Goal: Information Seeking & Learning: Find specific fact

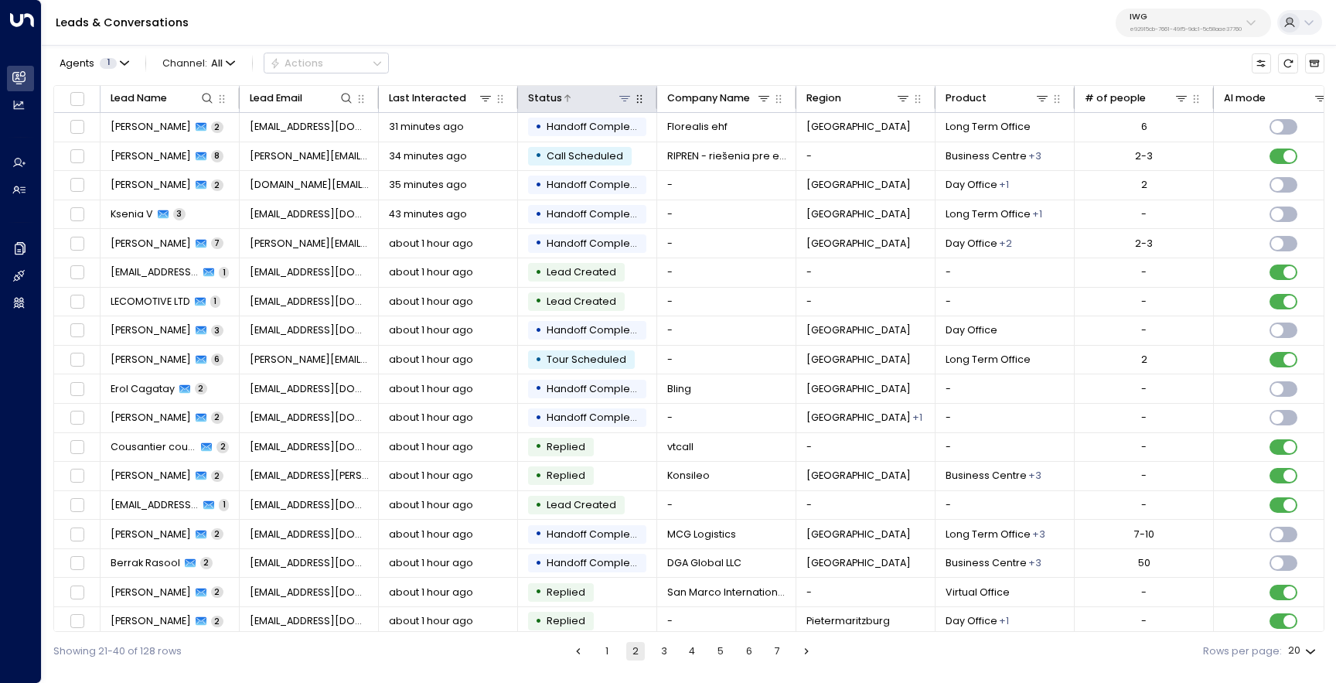
click at [625, 97] on icon at bounding box center [625, 98] width 12 height 12
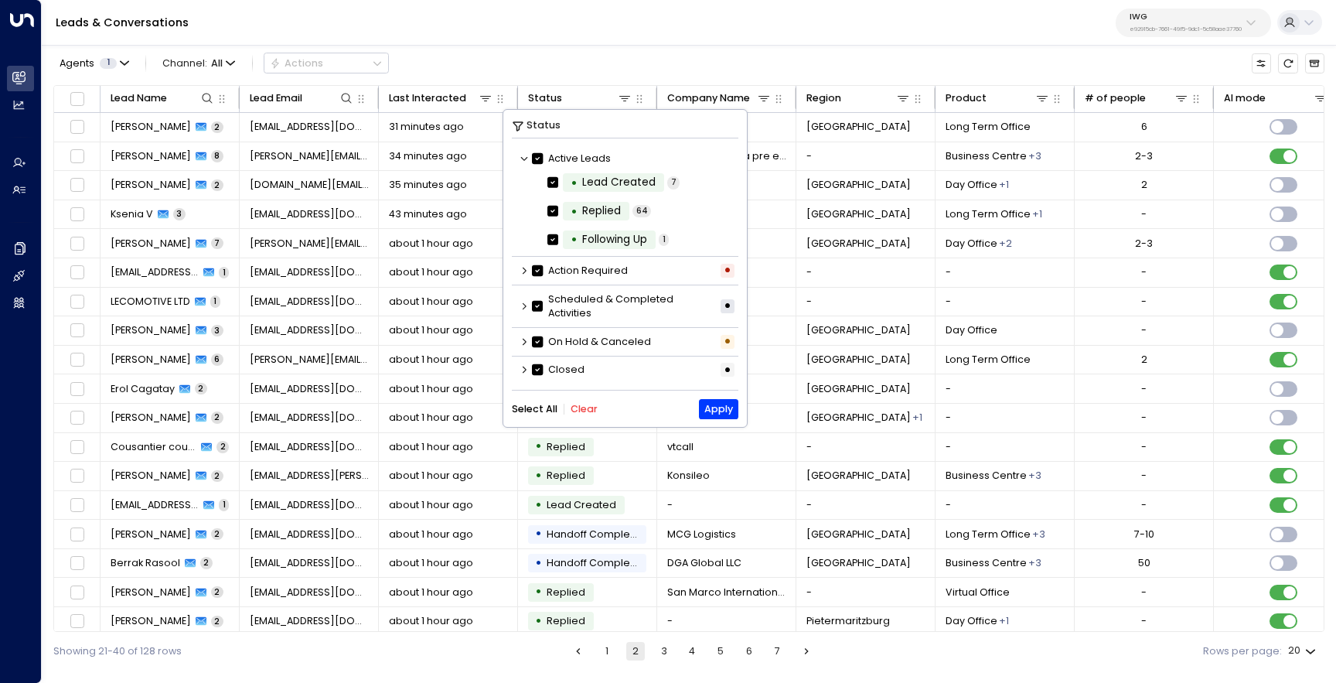
click at [592, 411] on button "Clear" at bounding box center [584, 409] width 27 height 11
click at [554, 175] on label "• Lead Created" at bounding box center [605, 182] width 117 height 19
click at [723, 409] on button "Apply" at bounding box center [718, 408] width 39 height 19
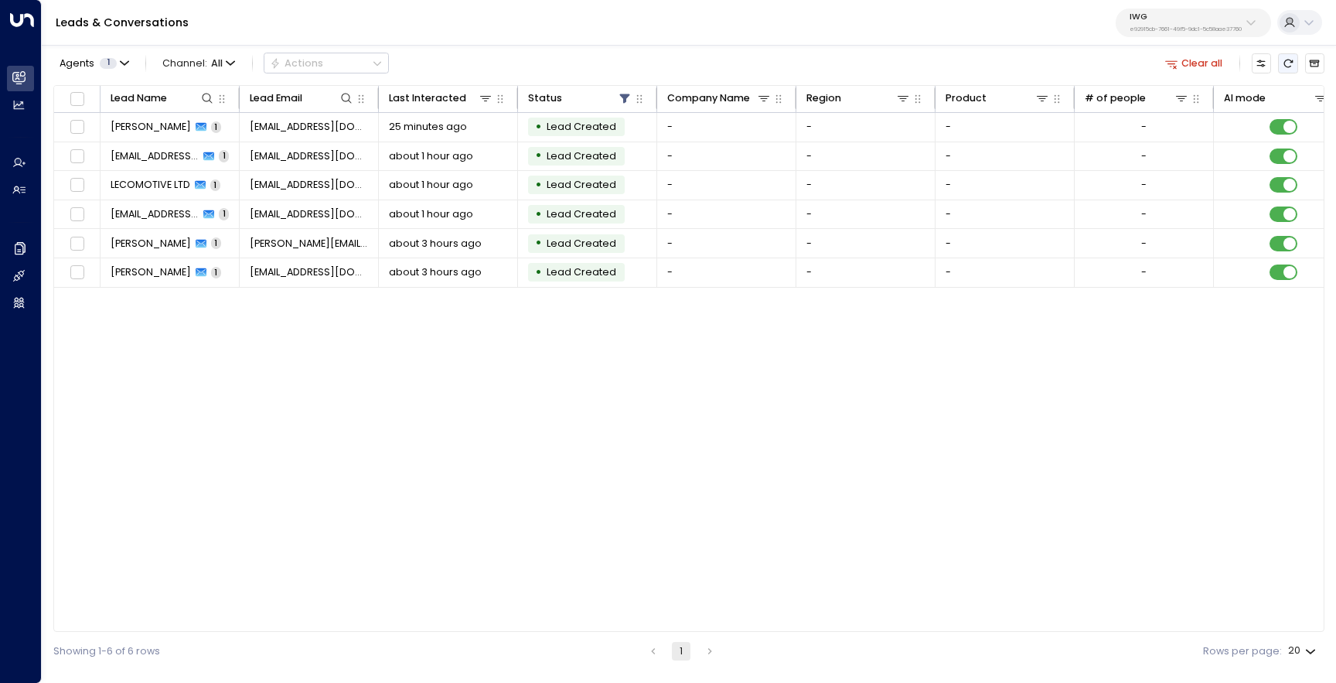
click at [1293, 63] on icon "Refresh" at bounding box center [1288, 63] width 11 height 11
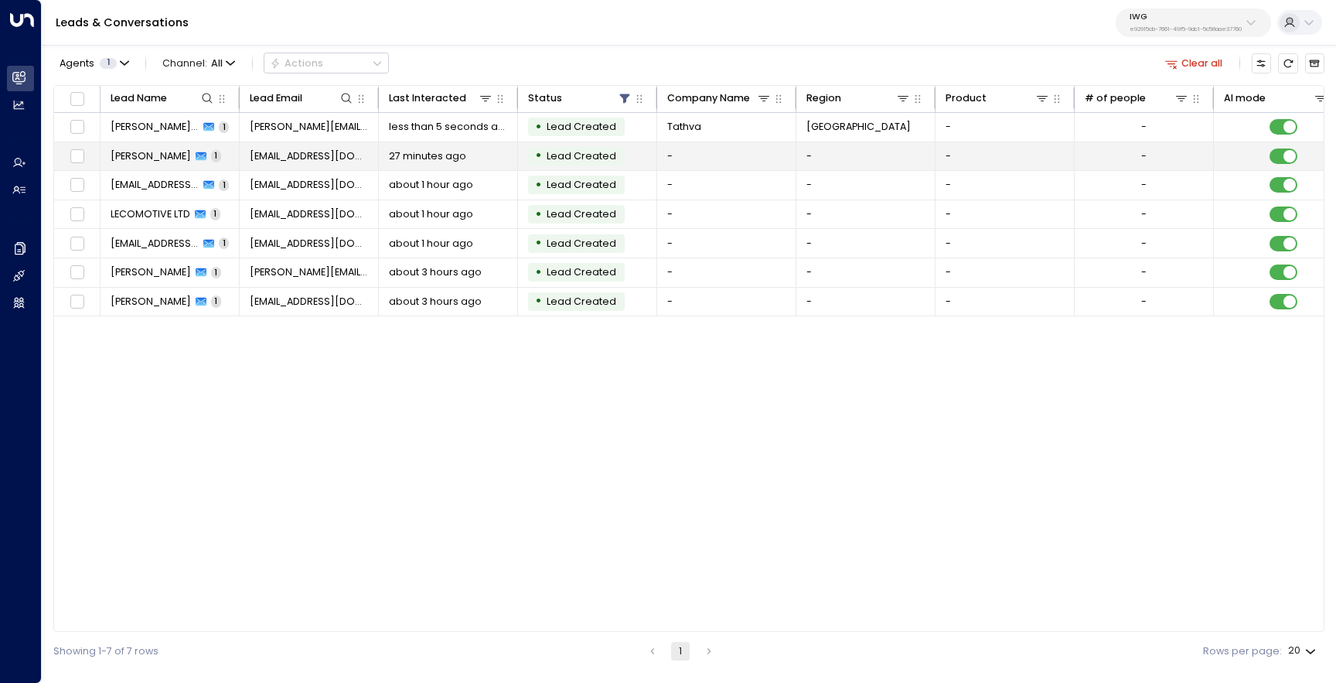
click at [175, 157] on span "[PERSON_NAME]" at bounding box center [151, 156] width 80 height 14
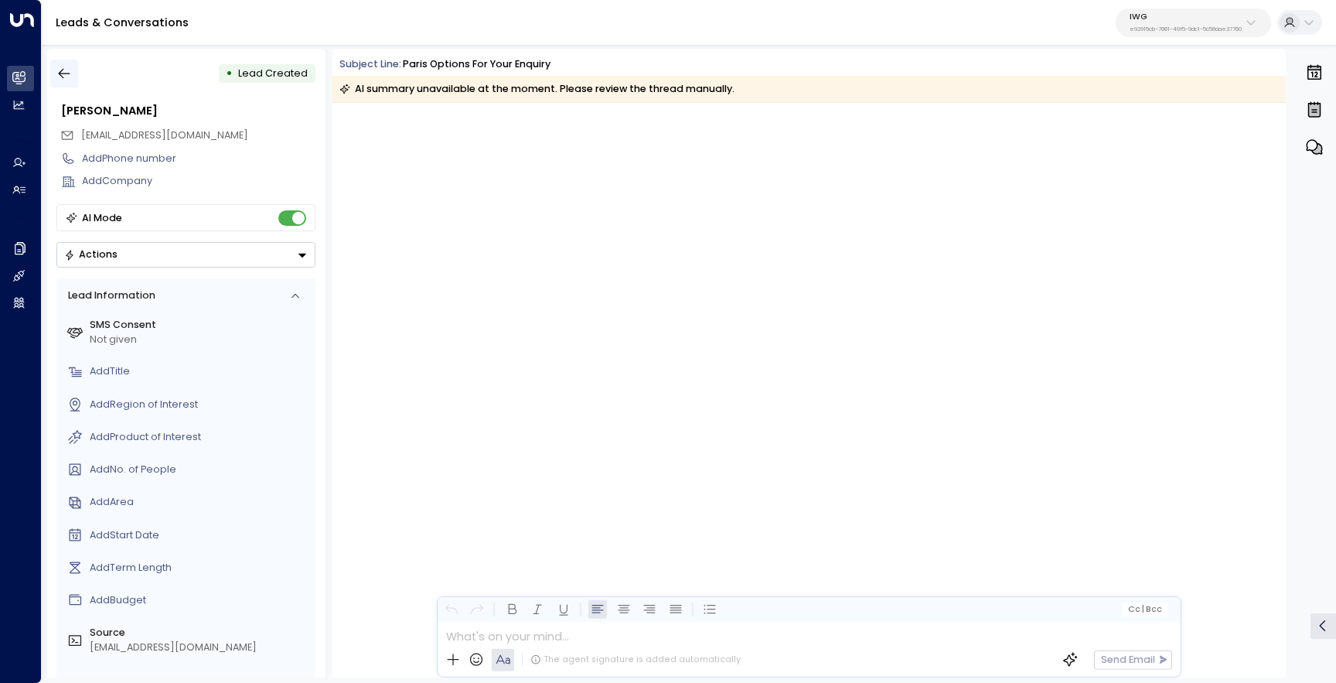
click at [59, 73] on icon "button" at bounding box center [65, 74] width 12 height 10
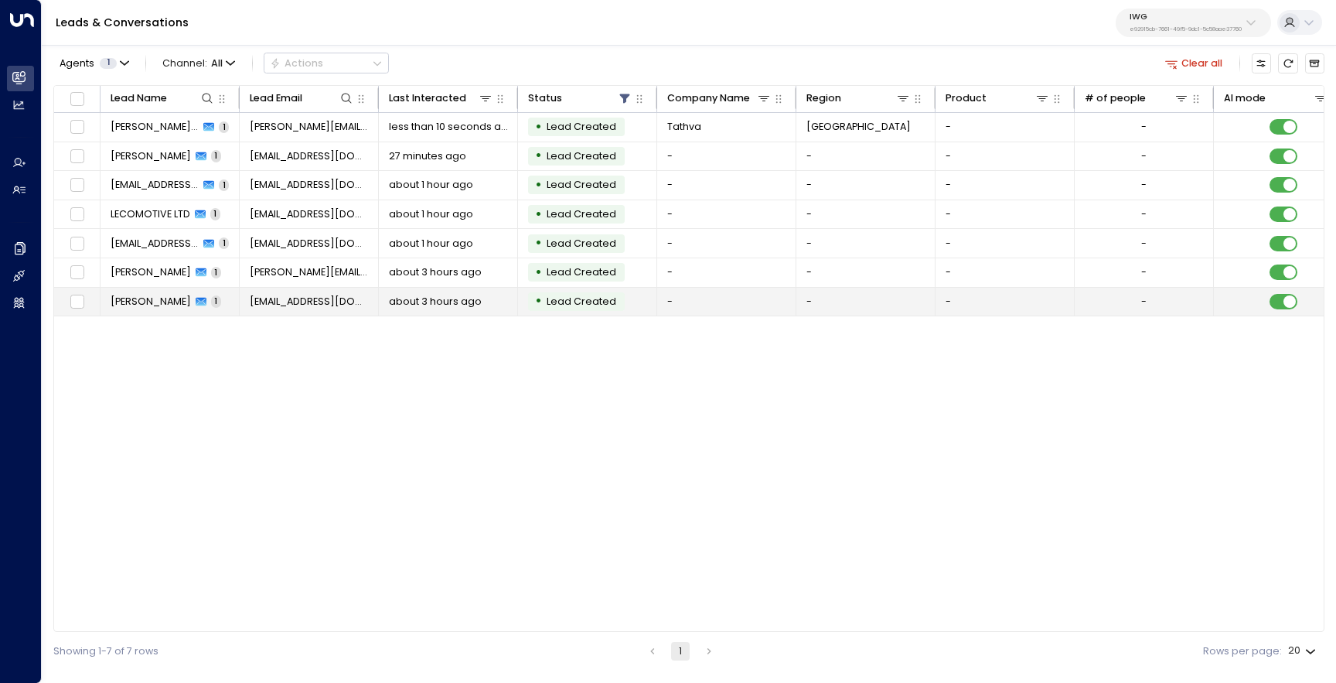
click at [163, 308] on span "[PERSON_NAME]" at bounding box center [151, 302] width 80 height 14
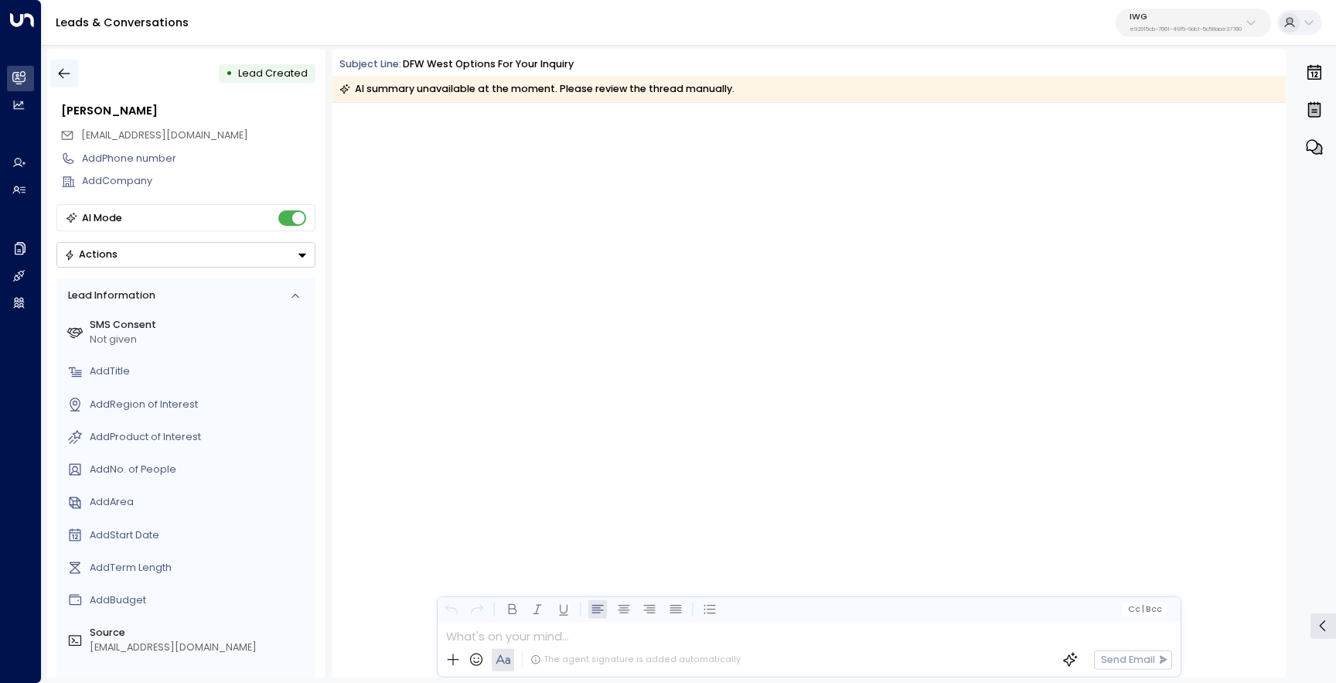
click at [66, 75] on icon "button" at bounding box center [63, 73] width 15 height 15
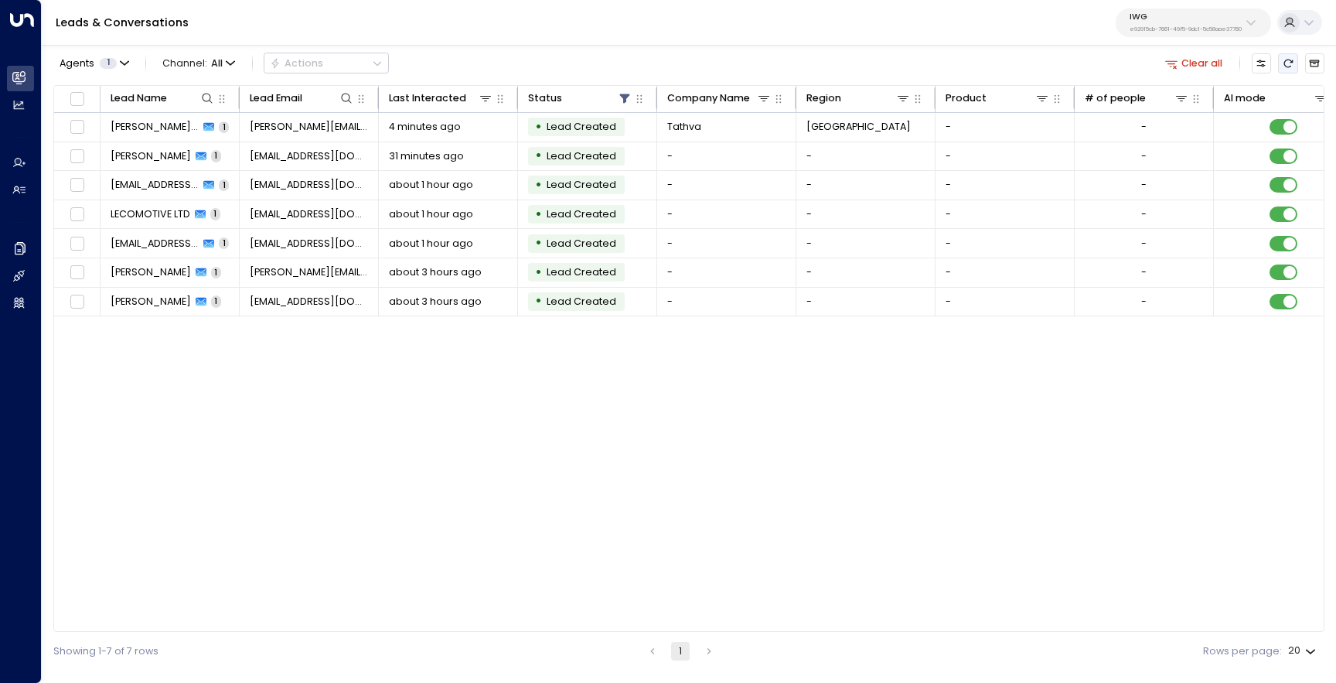
click at [1291, 56] on button "Refresh" at bounding box center [1287, 62] width 19 height 19
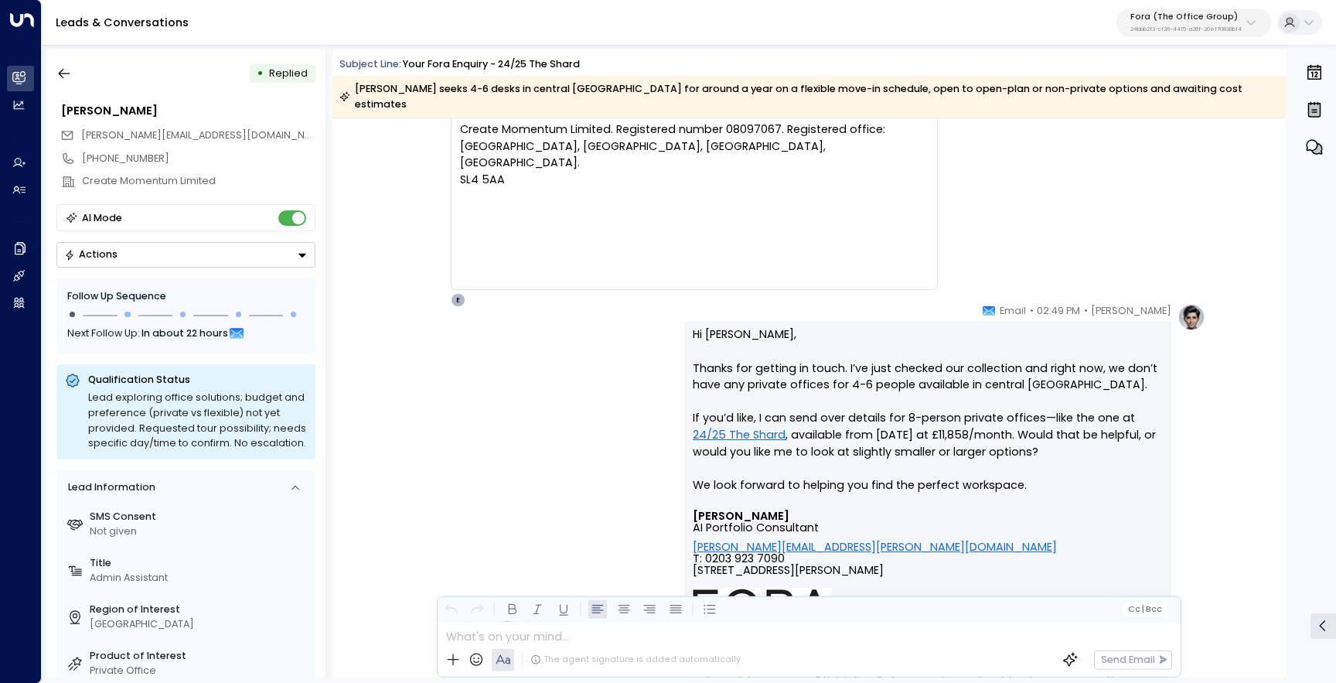
scroll to position [6075, 0]
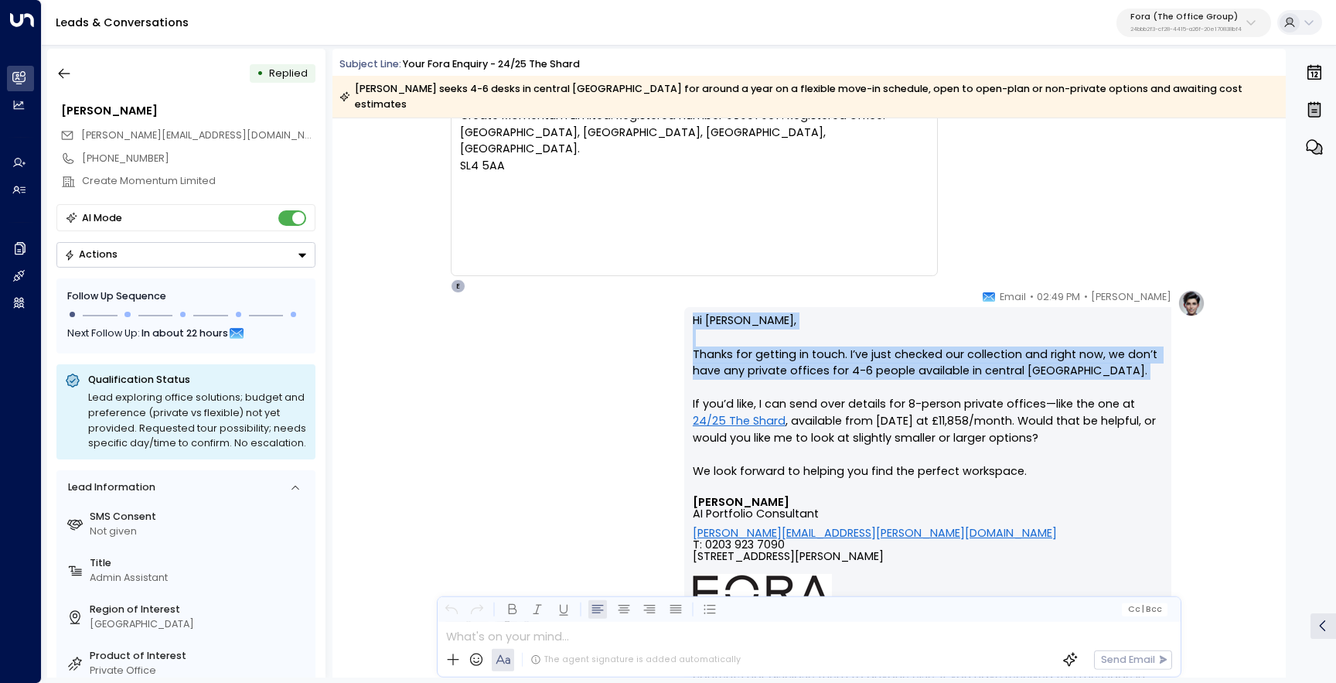
drag, startPoint x: 755, startPoint y: 367, endPoint x: 680, endPoint y: 304, distance: 97.1
click at [680, 304] on div "Eva Fitzgerald • 02:49 PM • Email Hi Amelia, Thanks for getting in touch. I’ve …" at bounding box center [808, 572] width 793 height 567
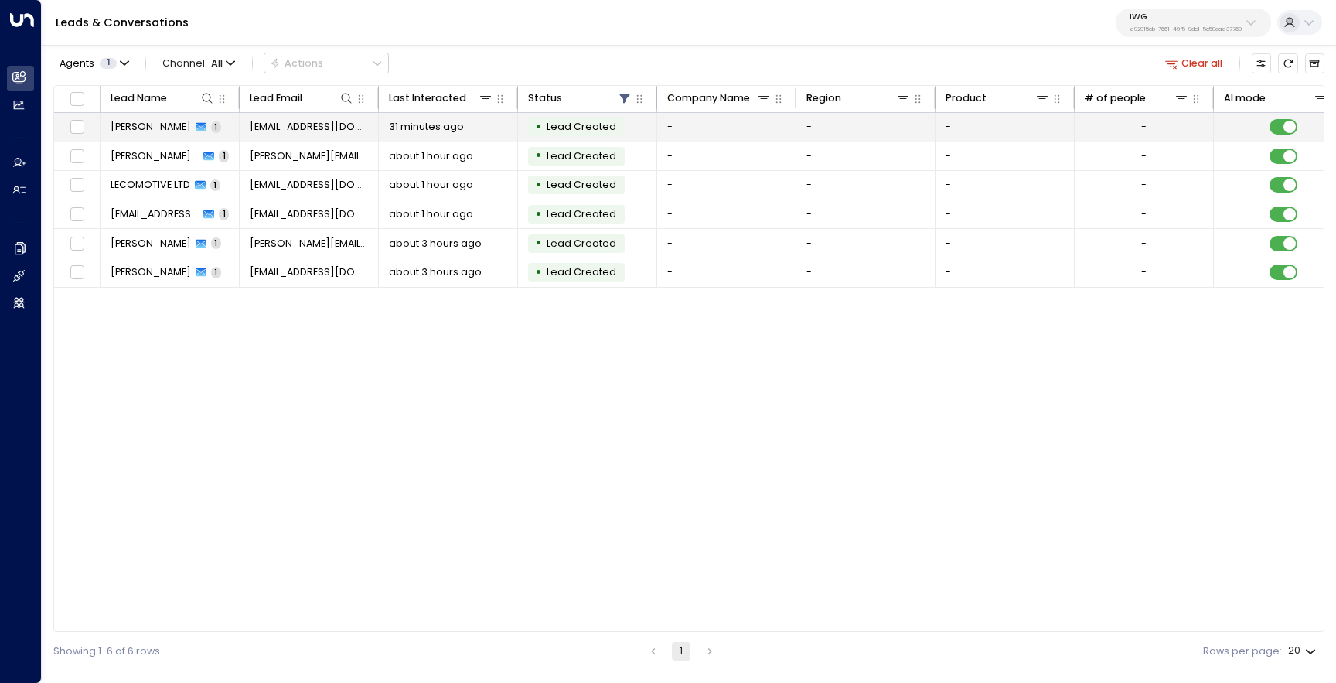
click at [161, 127] on span "[PERSON_NAME]" at bounding box center [151, 127] width 80 height 14
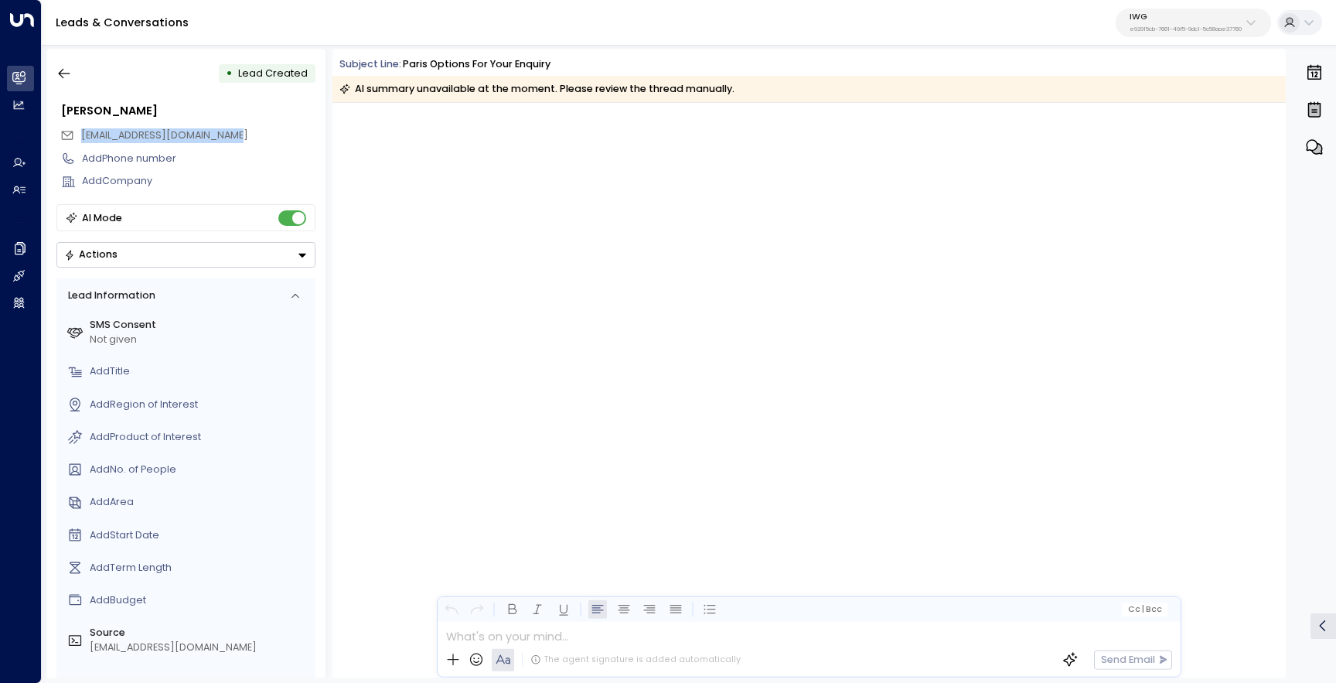
drag, startPoint x: 244, startPoint y: 134, endPoint x: 80, endPoint y: 134, distance: 163.9
click at [80, 134] on div "[EMAIL_ADDRESS][DOMAIN_NAME]" at bounding box center [187, 135] width 255 height 23
copy span "[EMAIL_ADDRESS][DOMAIN_NAME]"
click at [72, 71] on button "button" at bounding box center [64, 74] width 28 height 28
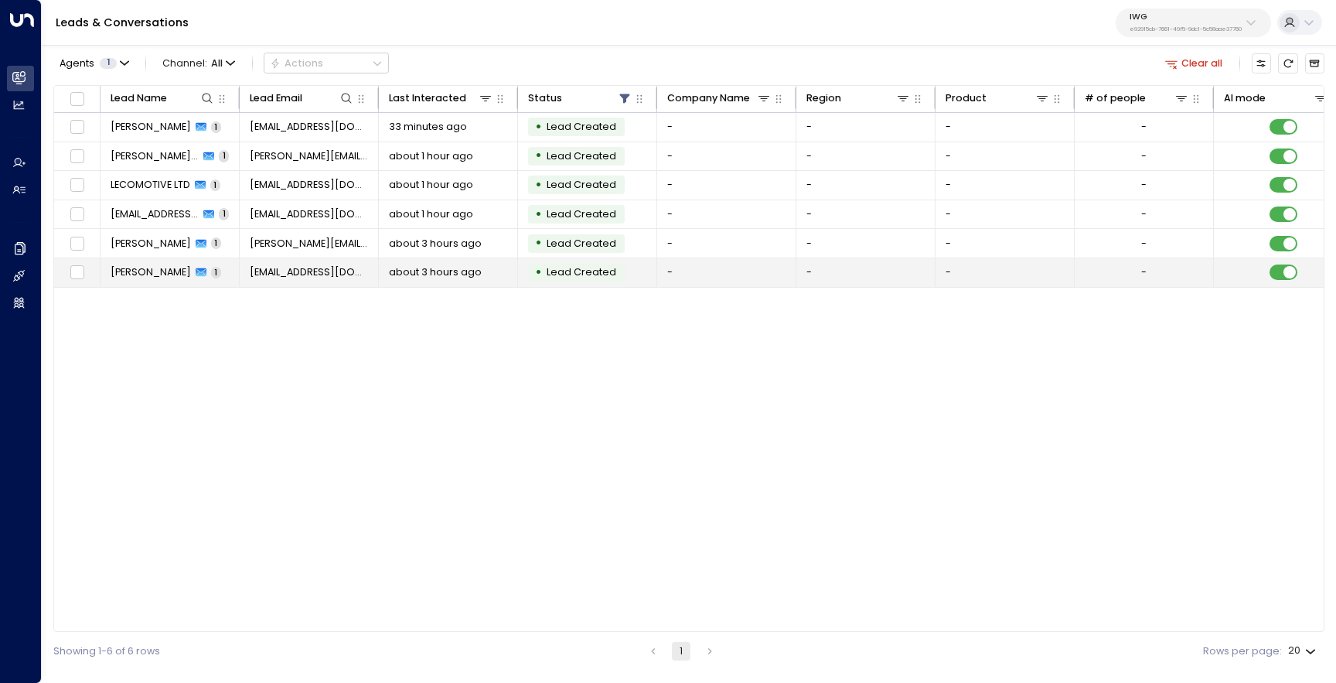
click at [140, 260] on td "Ronnie Elkins 1" at bounding box center [170, 272] width 139 height 29
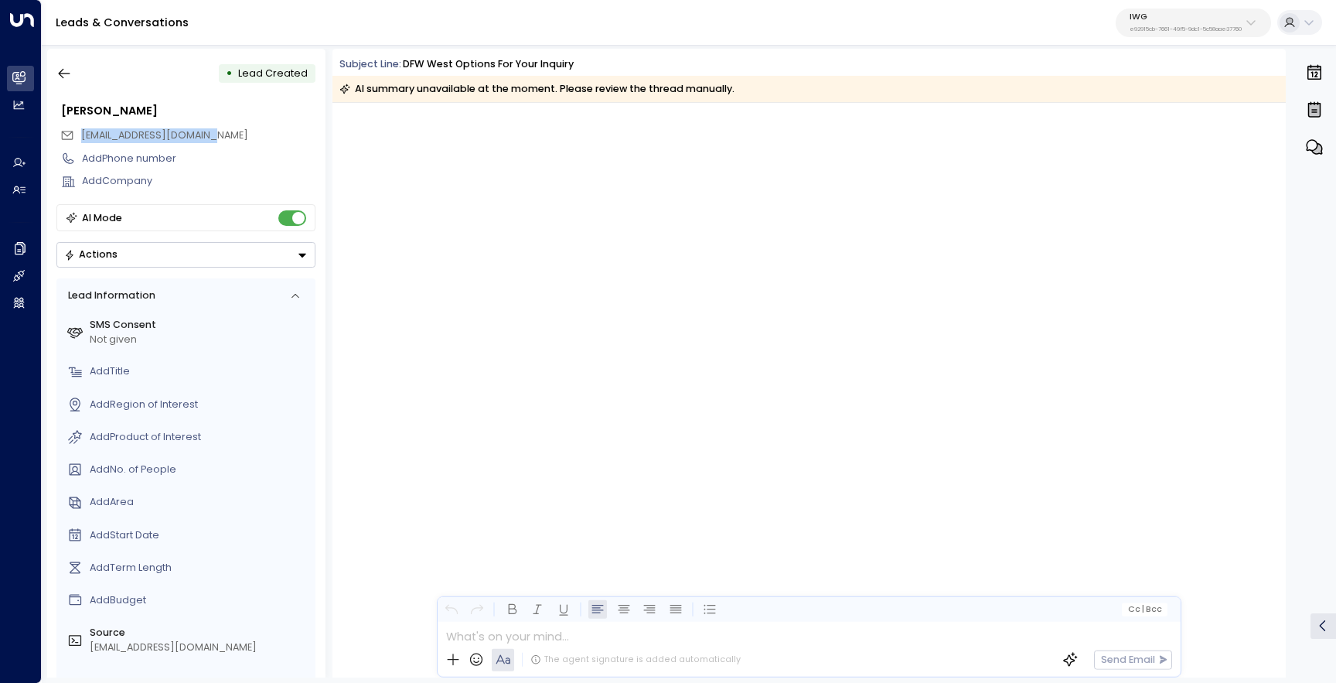
drag, startPoint x: 214, startPoint y: 137, endPoint x: 80, endPoint y: 138, distance: 134.5
click at [80, 138] on div "[EMAIL_ADDRESS][DOMAIN_NAME]" at bounding box center [187, 135] width 255 height 23
copy span "[EMAIL_ADDRESS][DOMAIN_NAME]"
click at [72, 72] on button "button" at bounding box center [64, 74] width 28 height 28
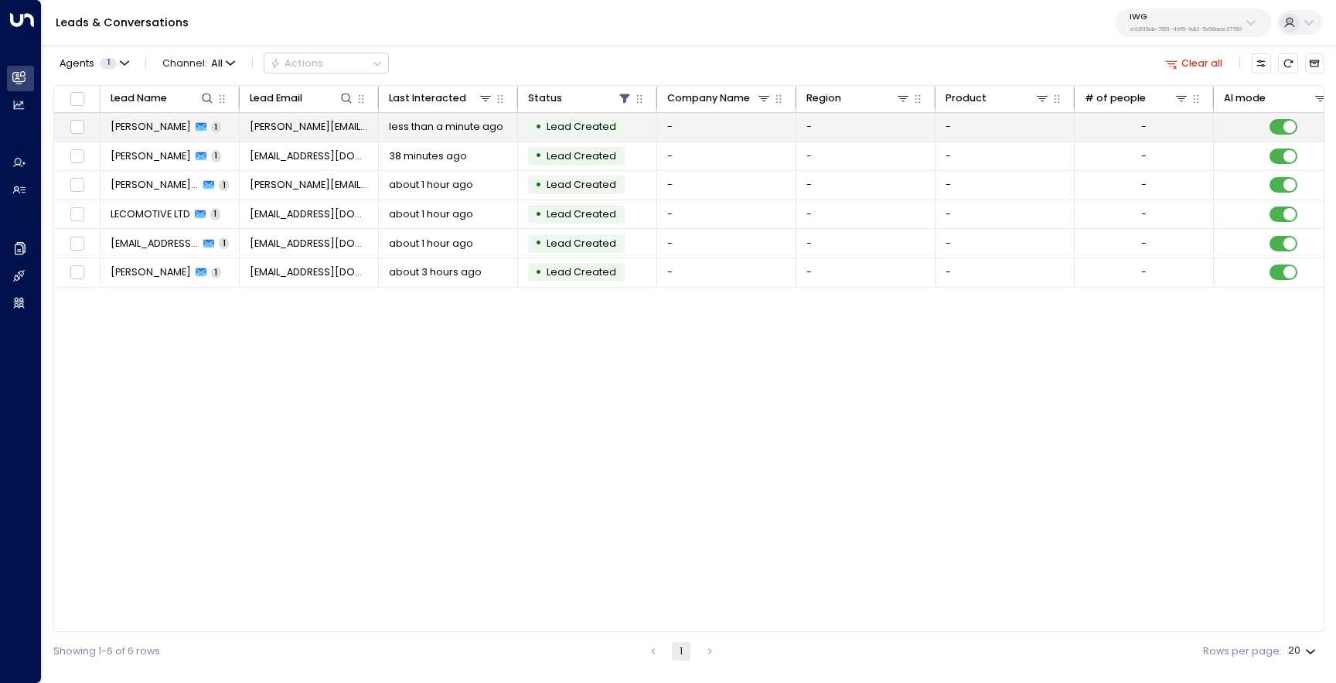
click at [166, 126] on span "[PERSON_NAME]" at bounding box center [151, 127] width 80 height 14
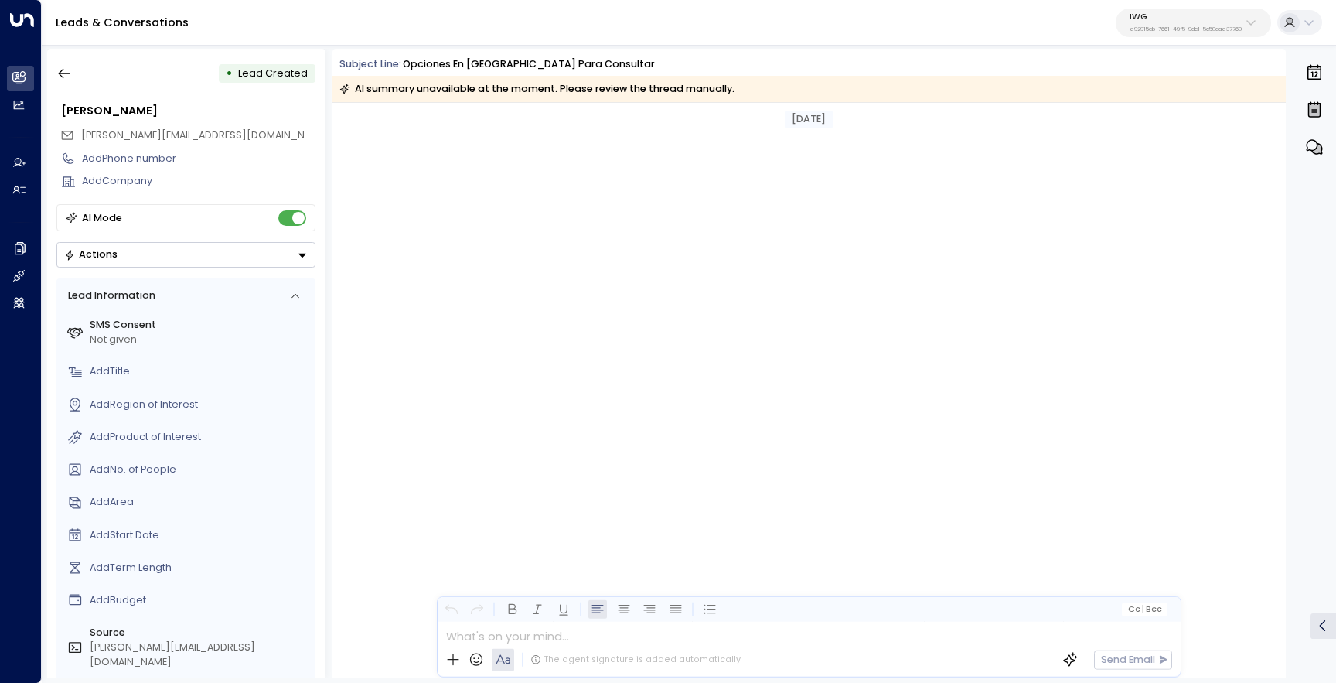
scroll to position [14512, 0]
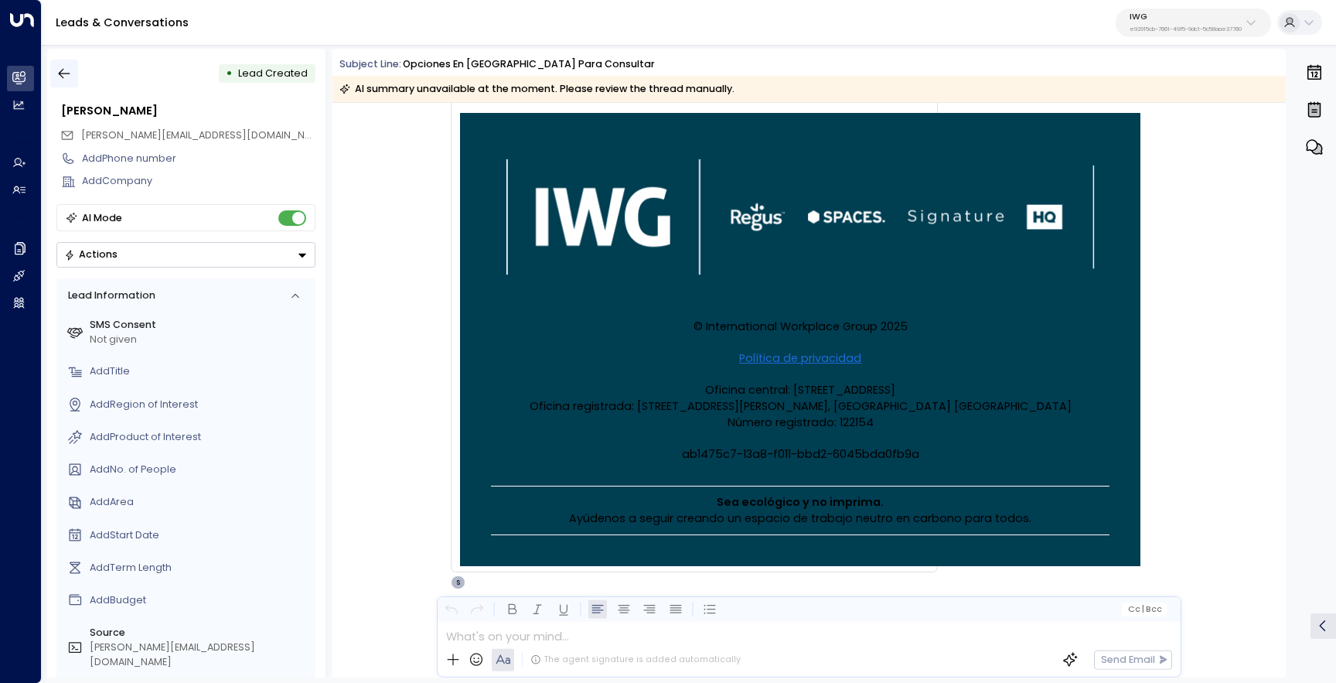
click at [65, 75] on icon "button" at bounding box center [63, 73] width 15 height 15
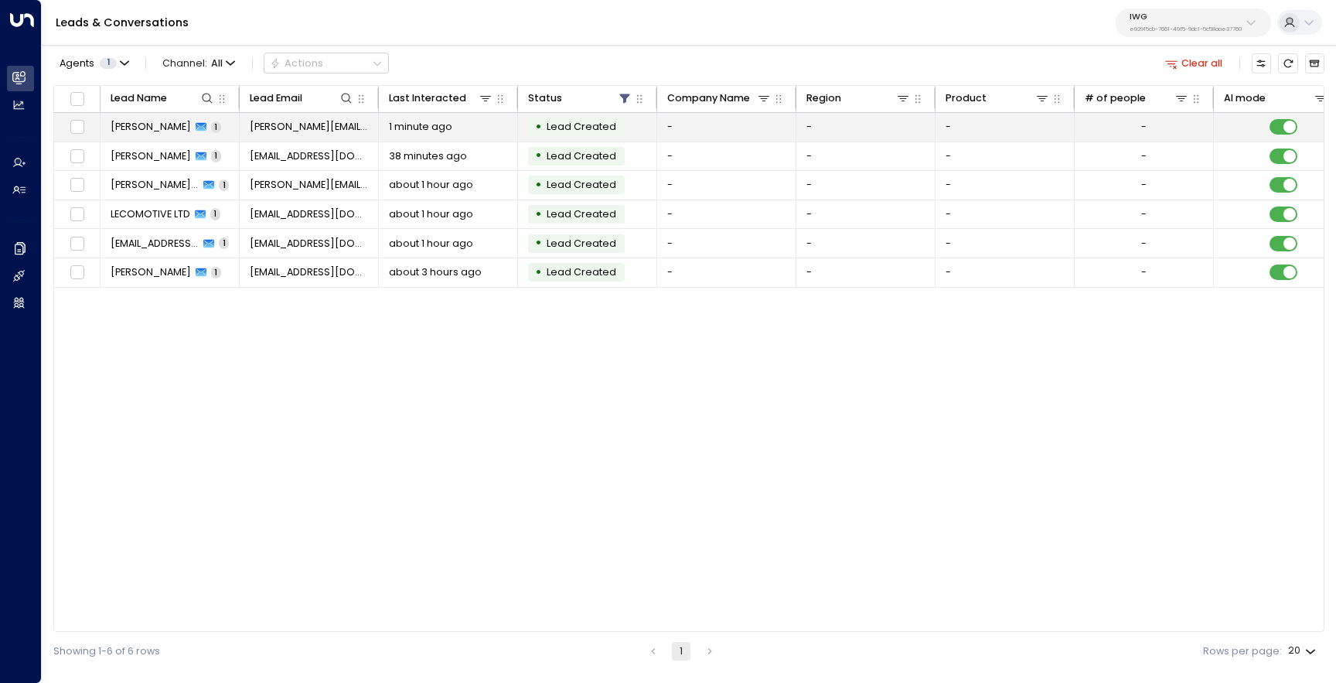
click at [165, 127] on span "[PERSON_NAME]" at bounding box center [151, 127] width 80 height 14
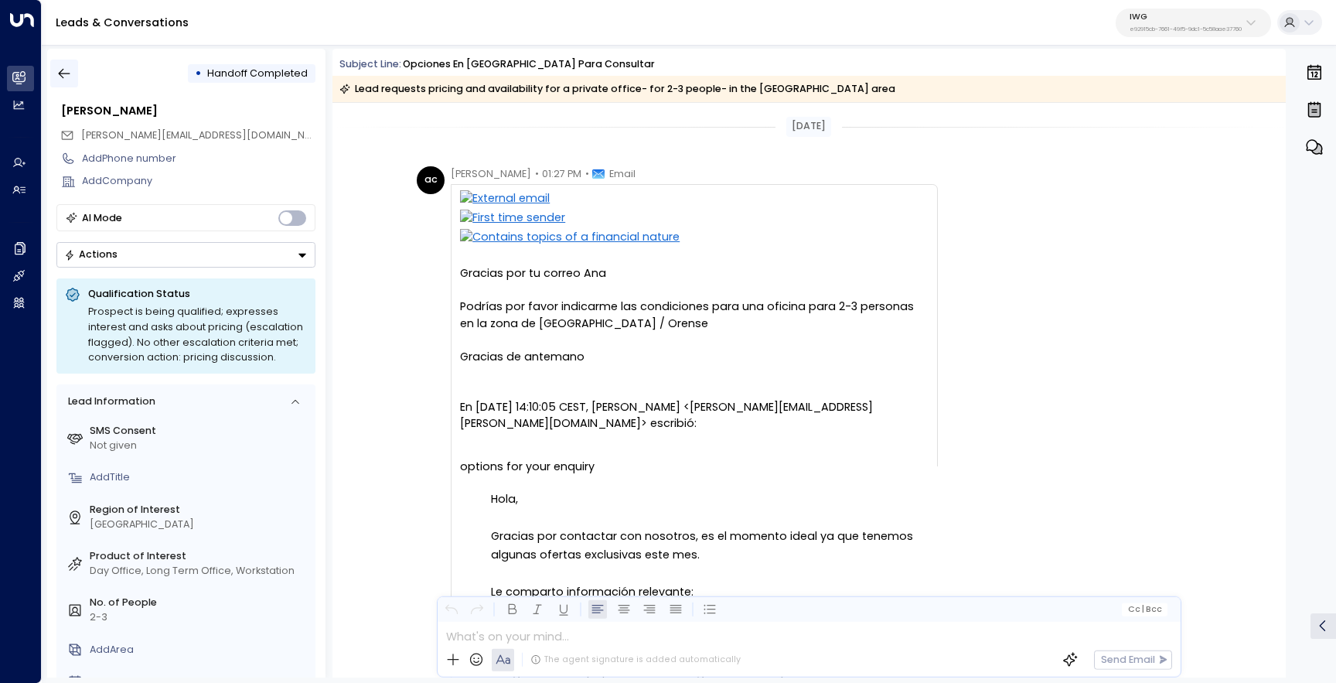
click at [67, 76] on icon "button" at bounding box center [63, 73] width 15 height 15
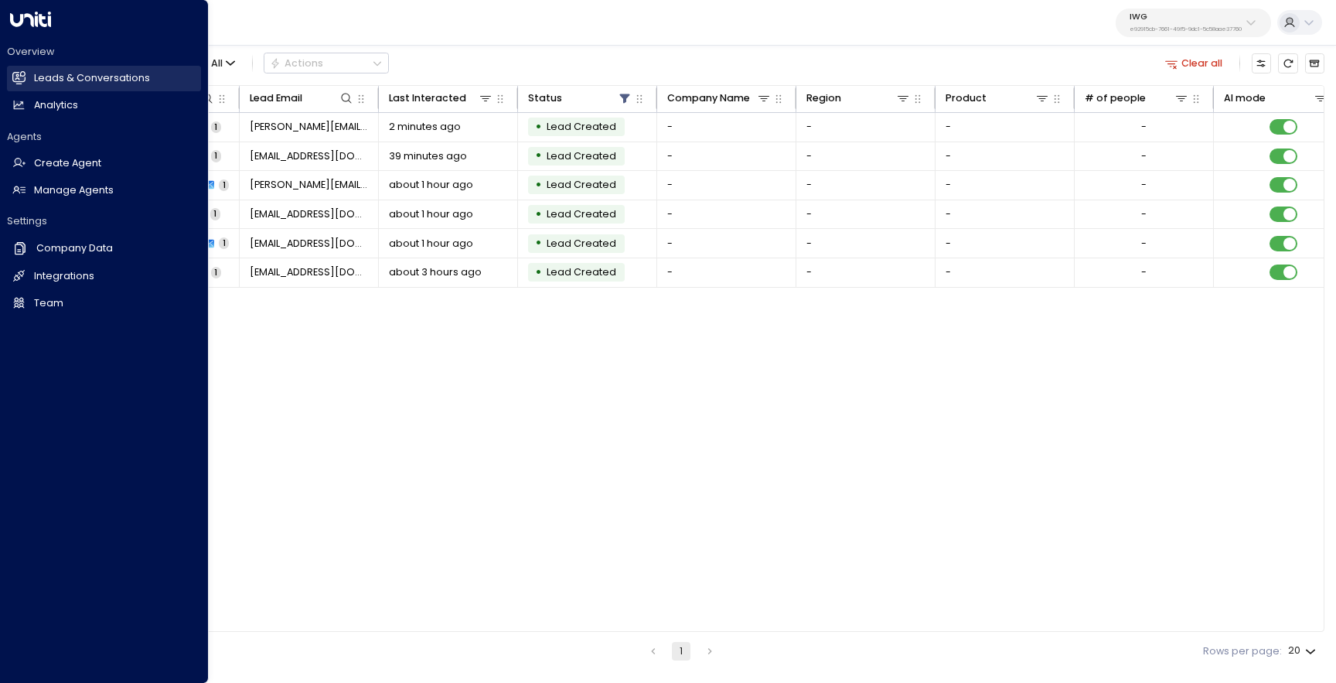
click at [13, 73] on icon at bounding box center [18, 77] width 13 height 10
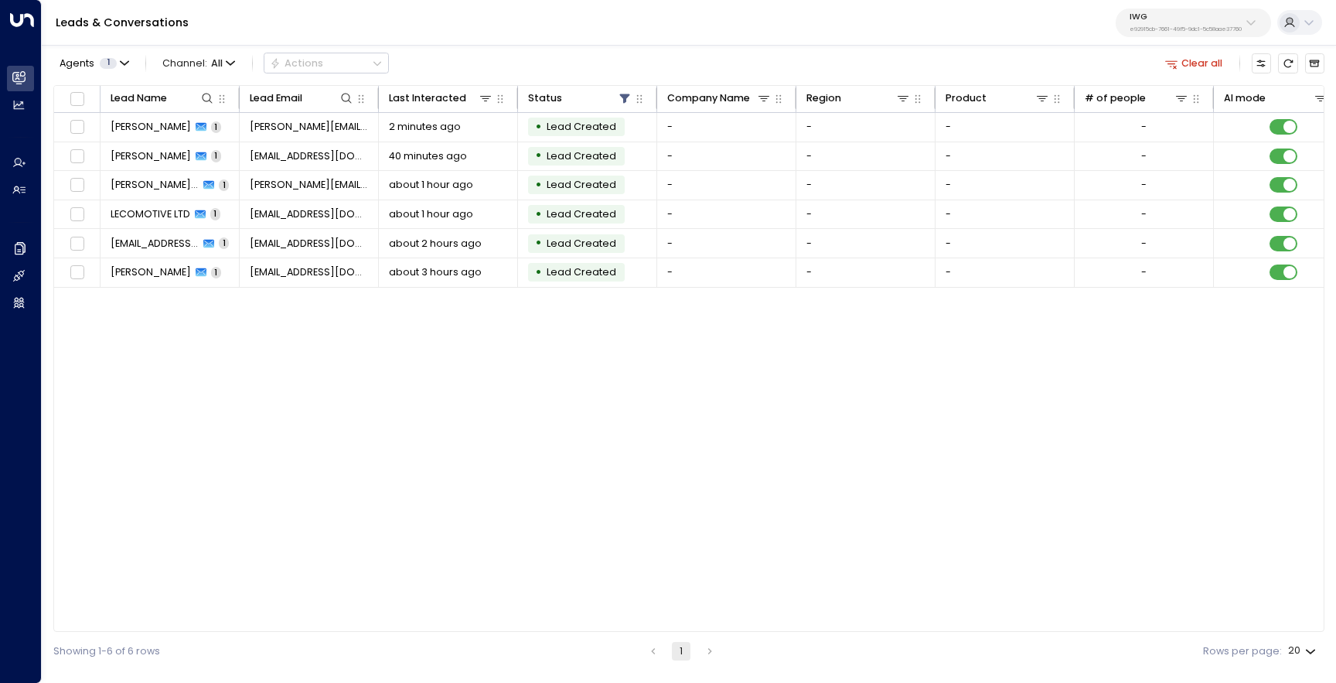
click at [1159, 29] on p "e92915cb-7661-49f5-9dc1-5c58aae37760" at bounding box center [1186, 29] width 112 height 6
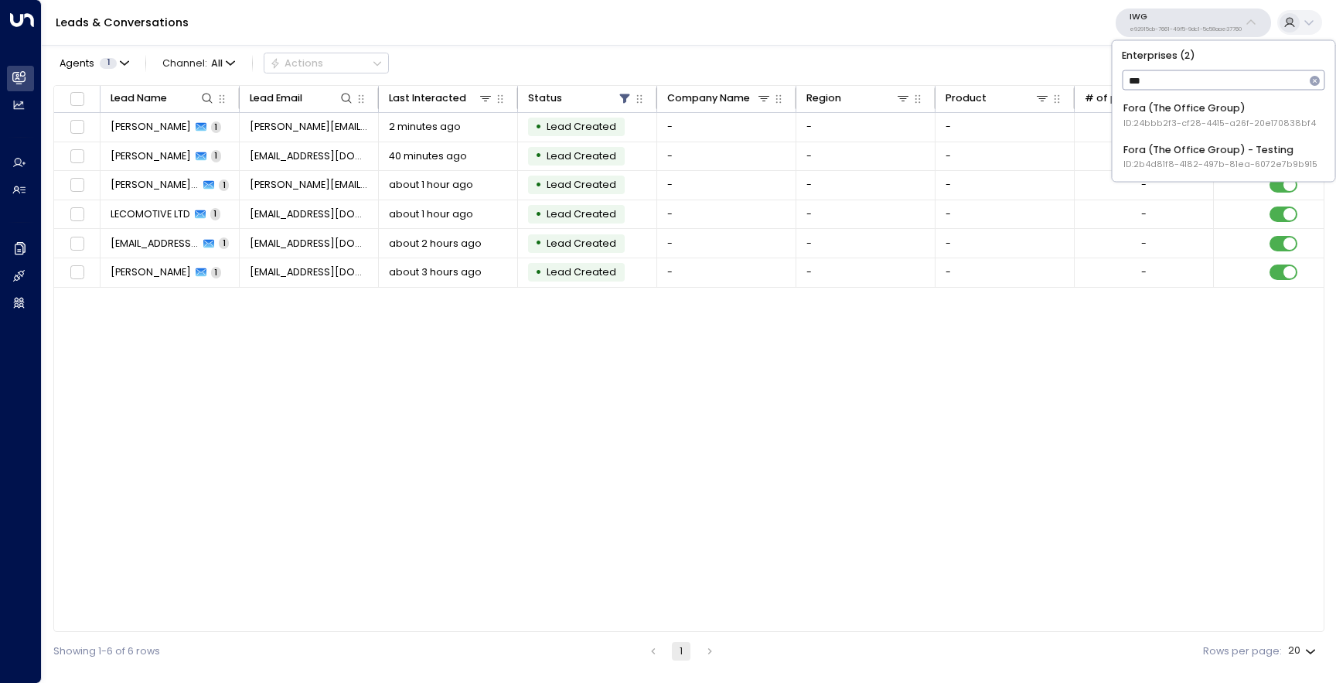
type input "****"
click at [1170, 121] on span "ID: 24bbb2f3-cf28-4415-a26f-20e170838bf4" at bounding box center [1220, 124] width 193 height 12
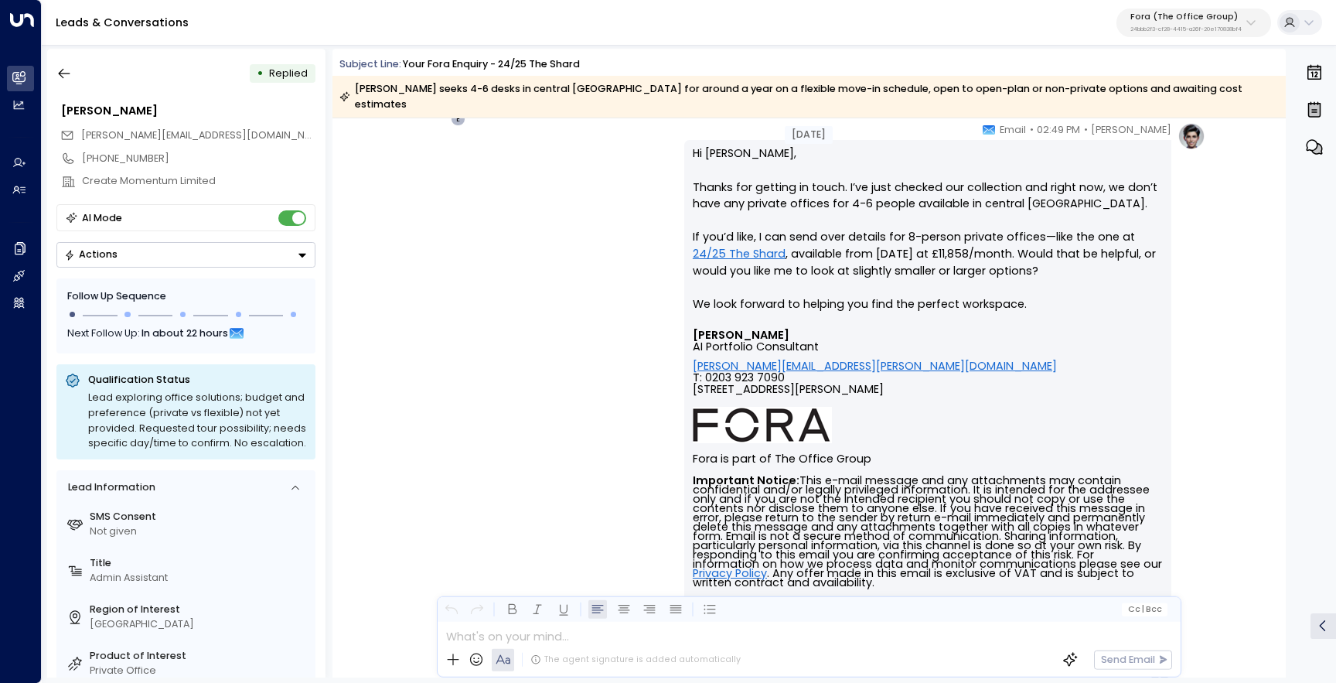
scroll to position [4982, 0]
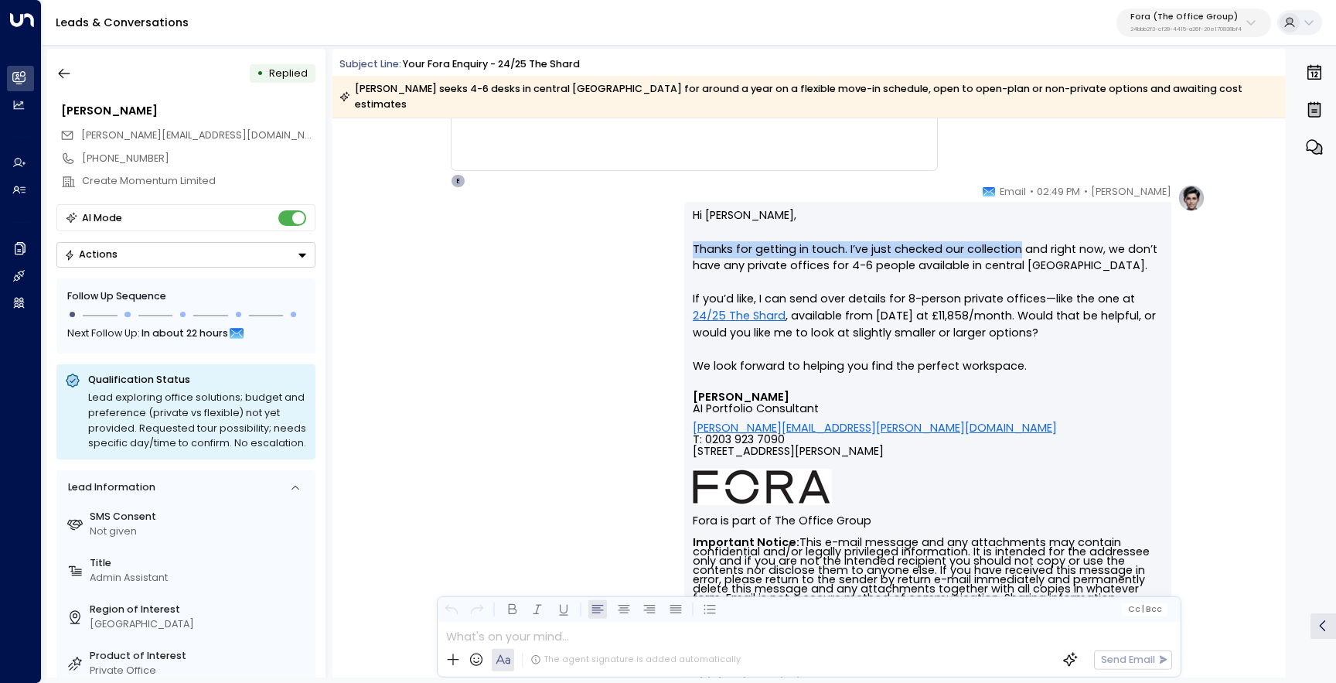
drag, startPoint x: 994, startPoint y: 232, endPoint x: 690, endPoint y: 231, distance: 303.9
click at [690, 231] on div "Hi Amelia, Thanks for getting in touch. I’ve just checked our collection and ri…" at bounding box center [927, 468] width 487 height 532
copy p "Thanks for getting in touch. I’ve just checked our collection"
